Goal: Register for event/course

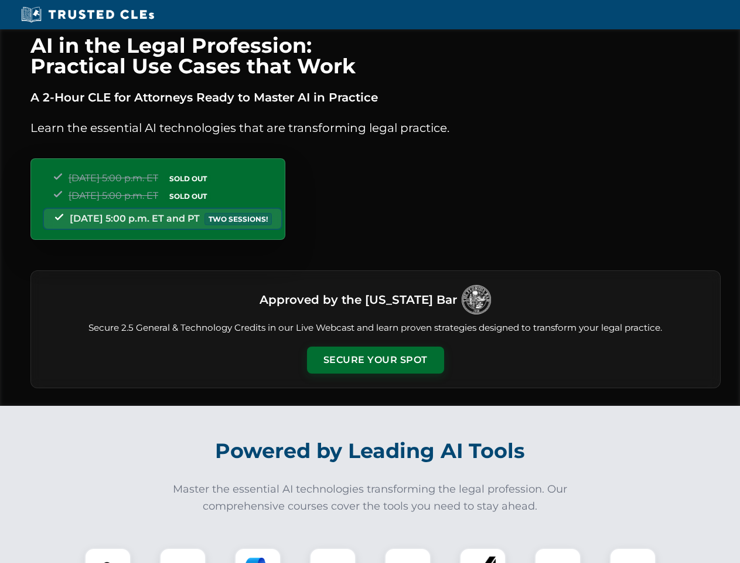
click at [375, 360] on button "Secure Your Spot" at bounding box center [375, 359] width 137 height 27
click at [108, 555] on img at bounding box center [108, 571] width 34 height 34
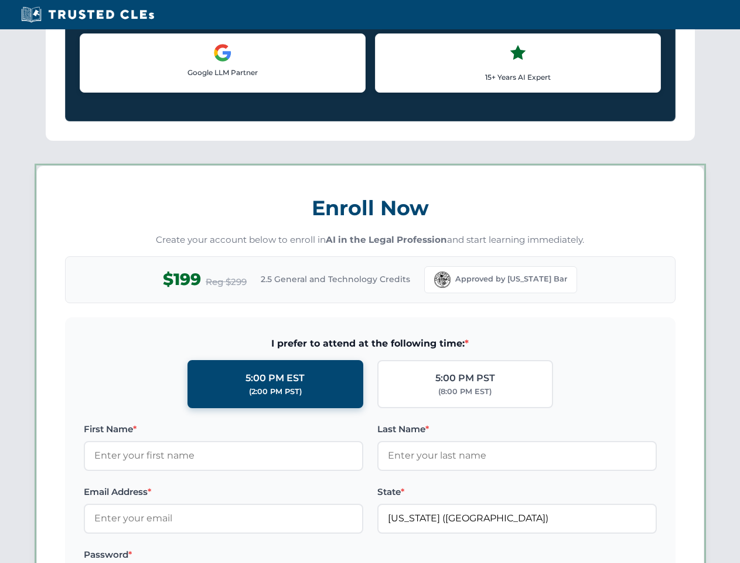
click at [258, 555] on label "Password *" at bounding box center [224, 554] width 280 height 14
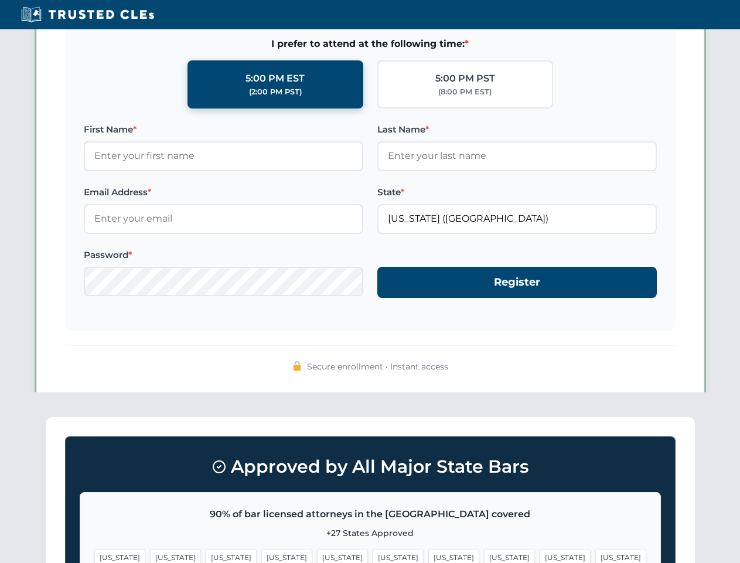
click at [540, 555] on span "[US_STATE]" at bounding box center [565, 557] width 51 height 17
